Goal: Transaction & Acquisition: Purchase product/service

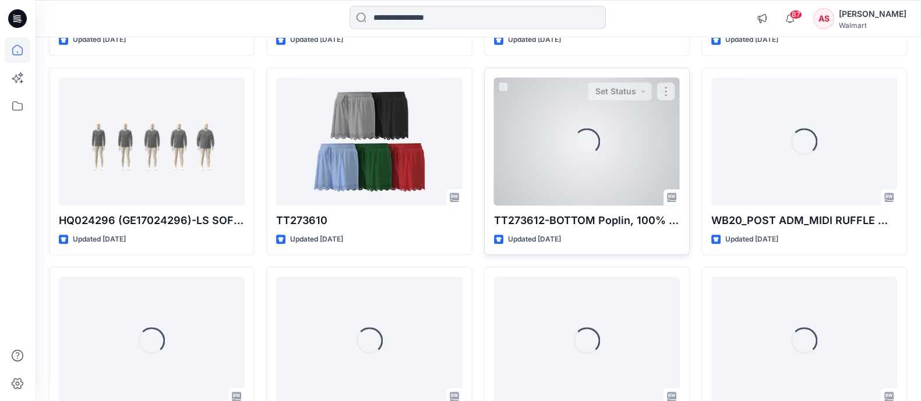
scroll to position [1366, 0]
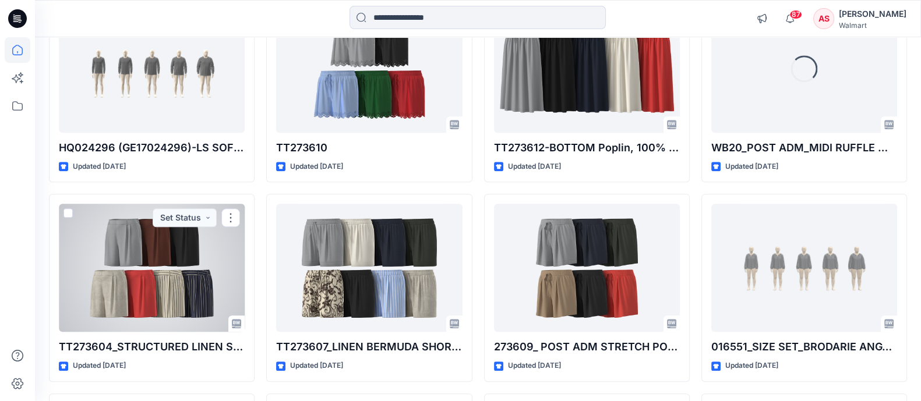
drag, startPoint x: 186, startPoint y: 270, endPoint x: 258, endPoint y: 245, distance: 76.1
click at [185, 271] on div at bounding box center [152, 268] width 186 height 128
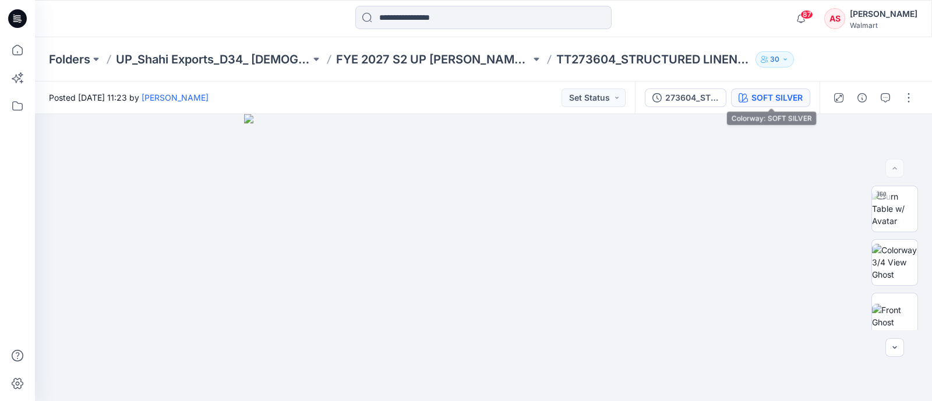
click at [791, 103] on div "SOFT SILVER" at bounding box center [777, 97] width 51 height 13
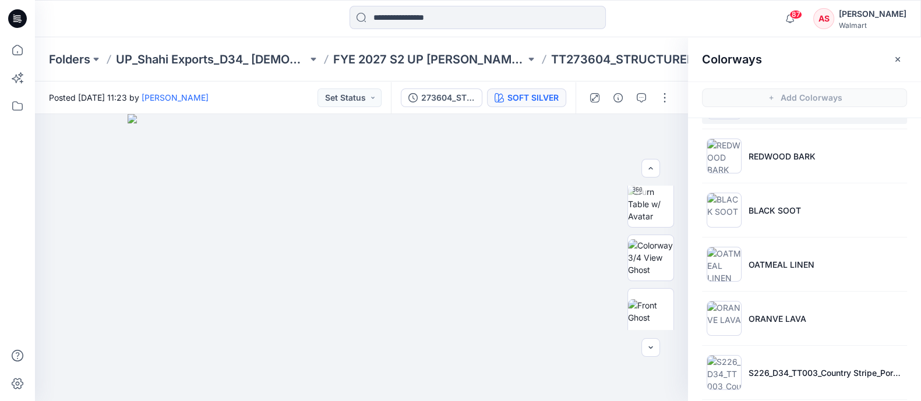
scroll to position [114, 0]
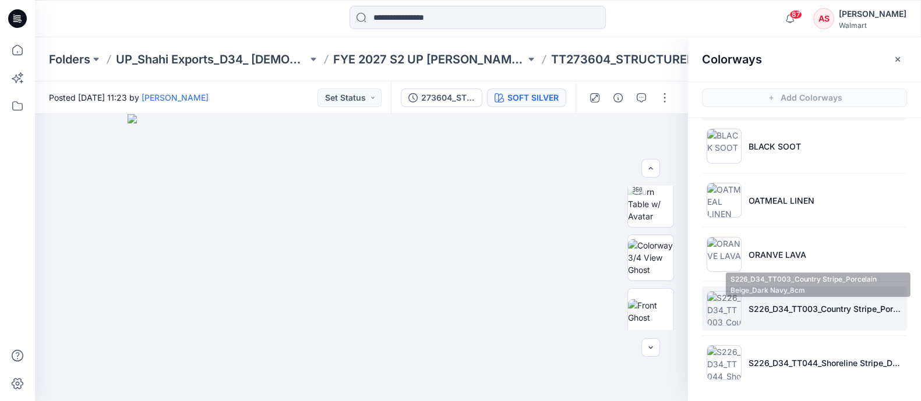
click at [796, 311] on p "S226_D34_TT003_Country Stripe_Porcelain Beige_Dark Navy_8cm" at bounding box center [826, 309] width 154 height 12
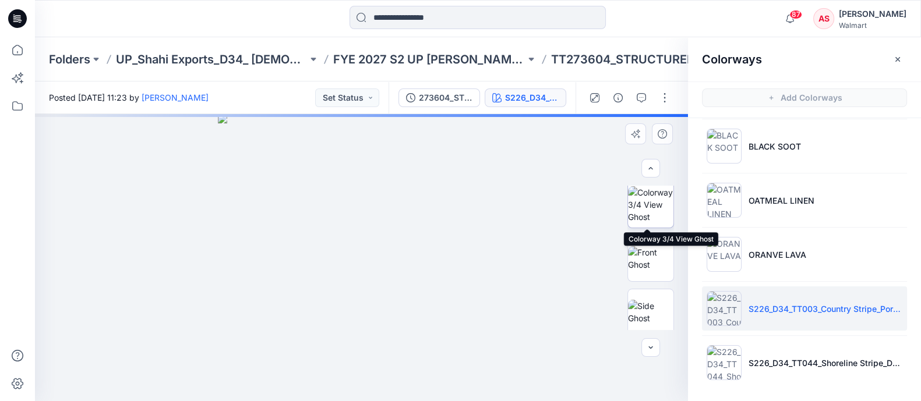
scroll to position [77, 0]
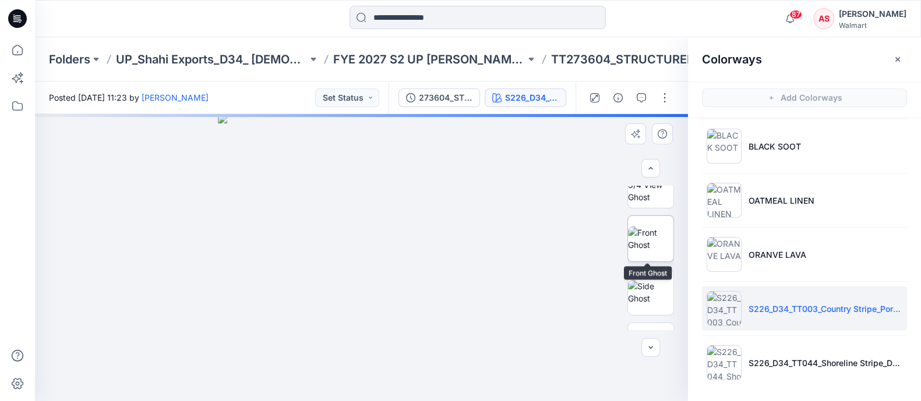
click at [650, 239] on img at bounding box center [650, 239] width 45 height 24
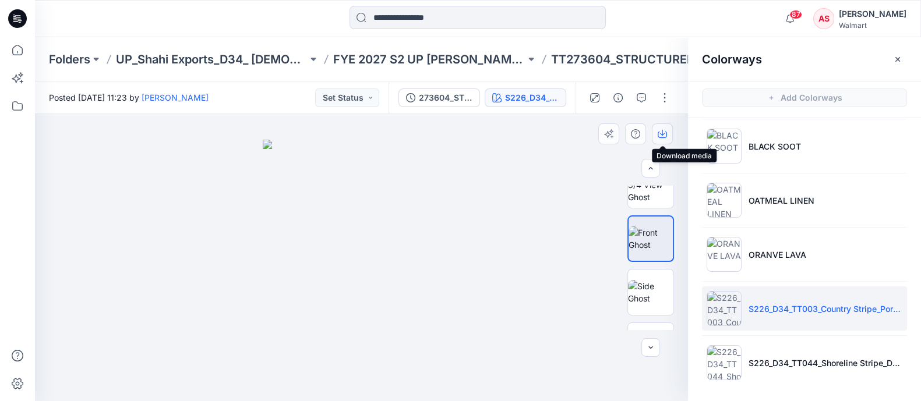
click at [664, 129] on icon "button" at bounding box center [662, 133] width 9 height 9
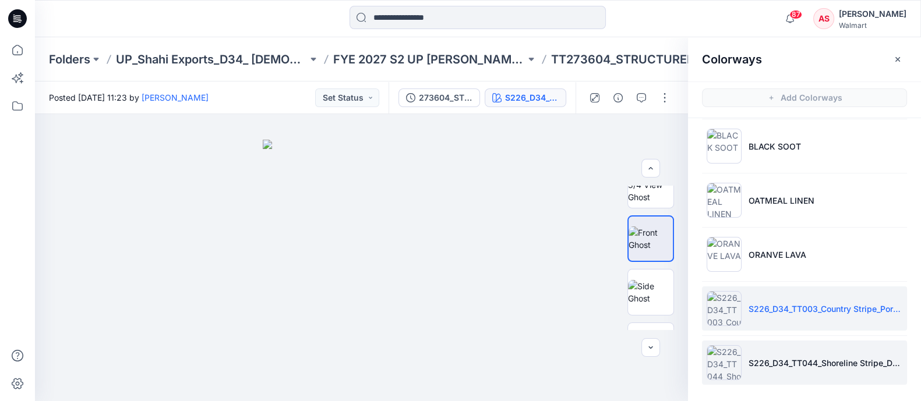
scroll to position [3, 0]
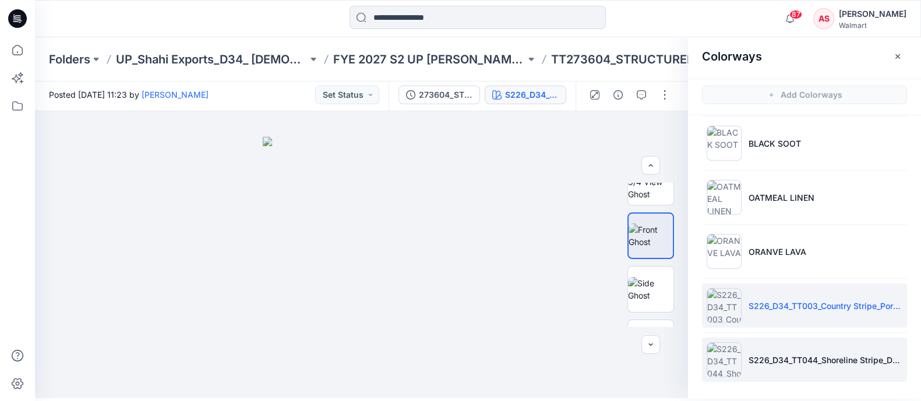
click at [720, 361] on img at bounding box center [724, 360] width 35 height 35
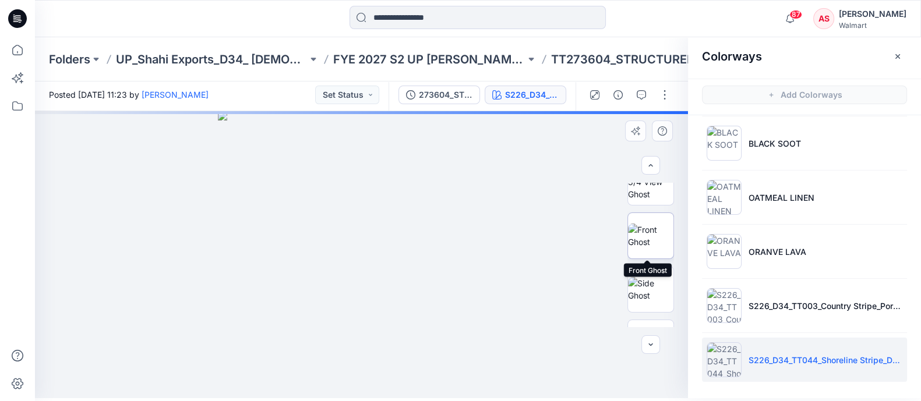
click at [644, 243] on img at bounding box center [650, 236] width 45 height 24
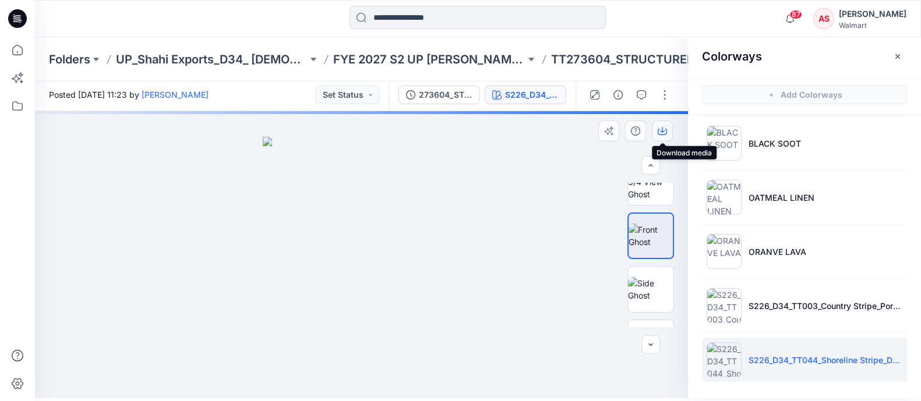
click at [661, 127] on icon "button" at bounding box center [662, 130] width 9 height 9
